Goal: Information Seeking & Learning: Learn about a topic

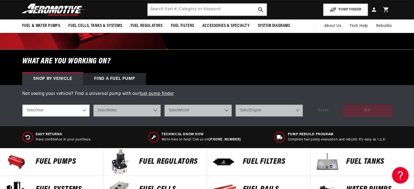
scroll to position [55, 0]
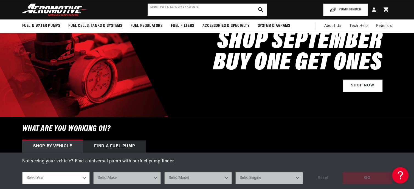
click at [184, 11] on input "text" at bounding box center [207, 10] width 119 height 12
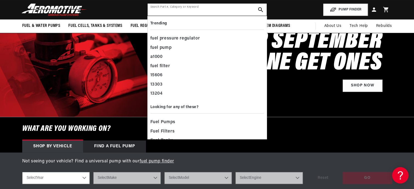
scroll to position [0, 696]
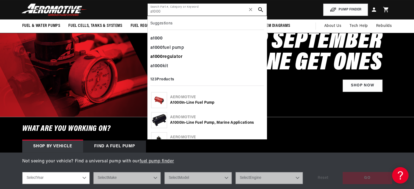
type input "a1000"
click at [180, 59] on div "a1000 regulator" at bounding box center [207, 56] width 114 height 9
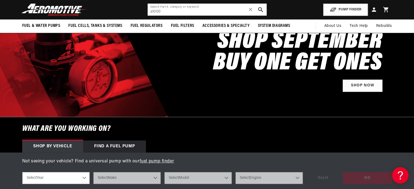
scroll to position [0, 776]
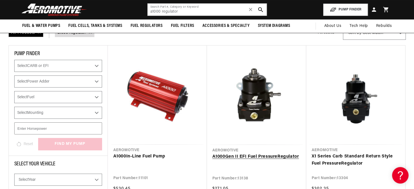
scroll to position [0, 348]
click at [258, 153] on link "A1000 Gen II EFI Fuel Pressure Regulator" at bounding box center [256, 156] width 88 height 7
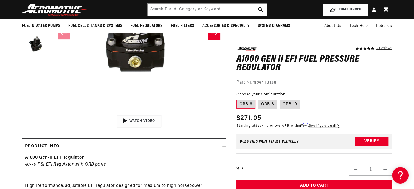
scroll to position [0, 348]
click at [183, 10] on input "text" at bounding box center [207, 10] width 119 height 12
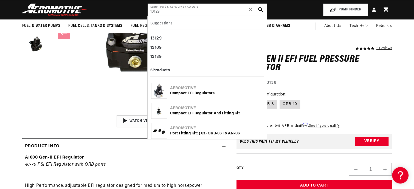
type input "13129"
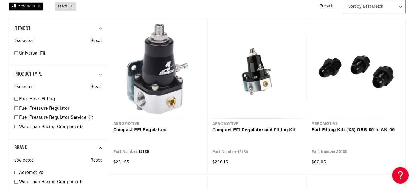
scroll to position [82, 0]
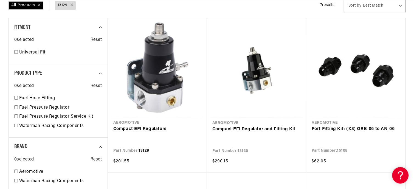
click at [159, 131] on link "Compact EFI Regulators" at bounding box center [157, 129] width 88 height 7
click at [270, 129] on link "Compact EFI Regulator and Fitting Kit" at bounding box center [256, 129] width 88 height 7
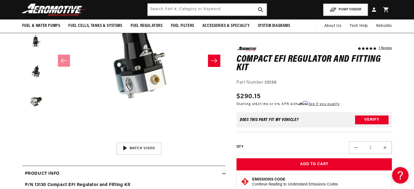
scroll to position [55, 0]
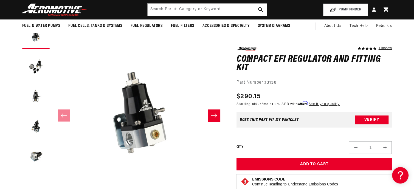
click at [217, 114] on button "Slide right" at bounding box center [214, 115] width 12 height 12
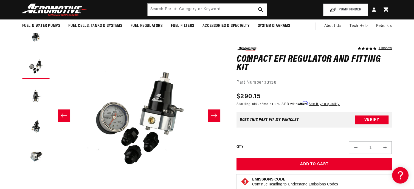
scroll to position [0, 696]
click at [217, 115] on icon "Slide right" at bounding box center [214, 115] width 7 height 5
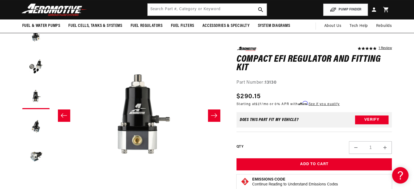
scroll to position [0, 1043]
click at [62, 115] on icon "Slide left" at bounding box center [64, 115] width 6 height 4
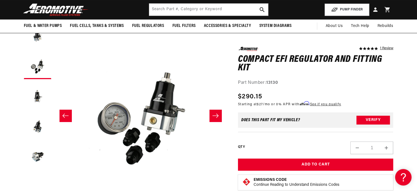
scroll to position [0, 0]
